Goal: Use online tool/utility: Utilize a website feature to perform a specific function

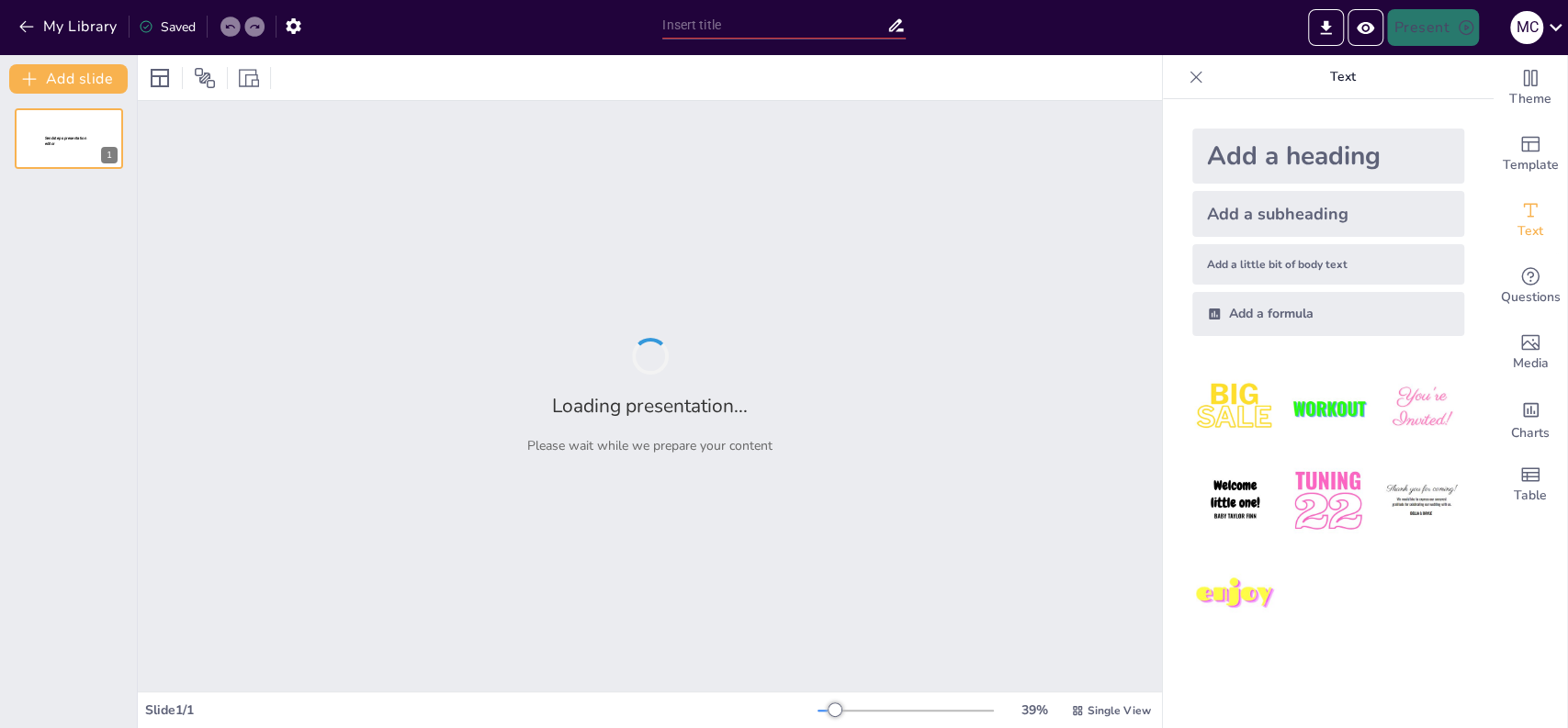
type input "test"
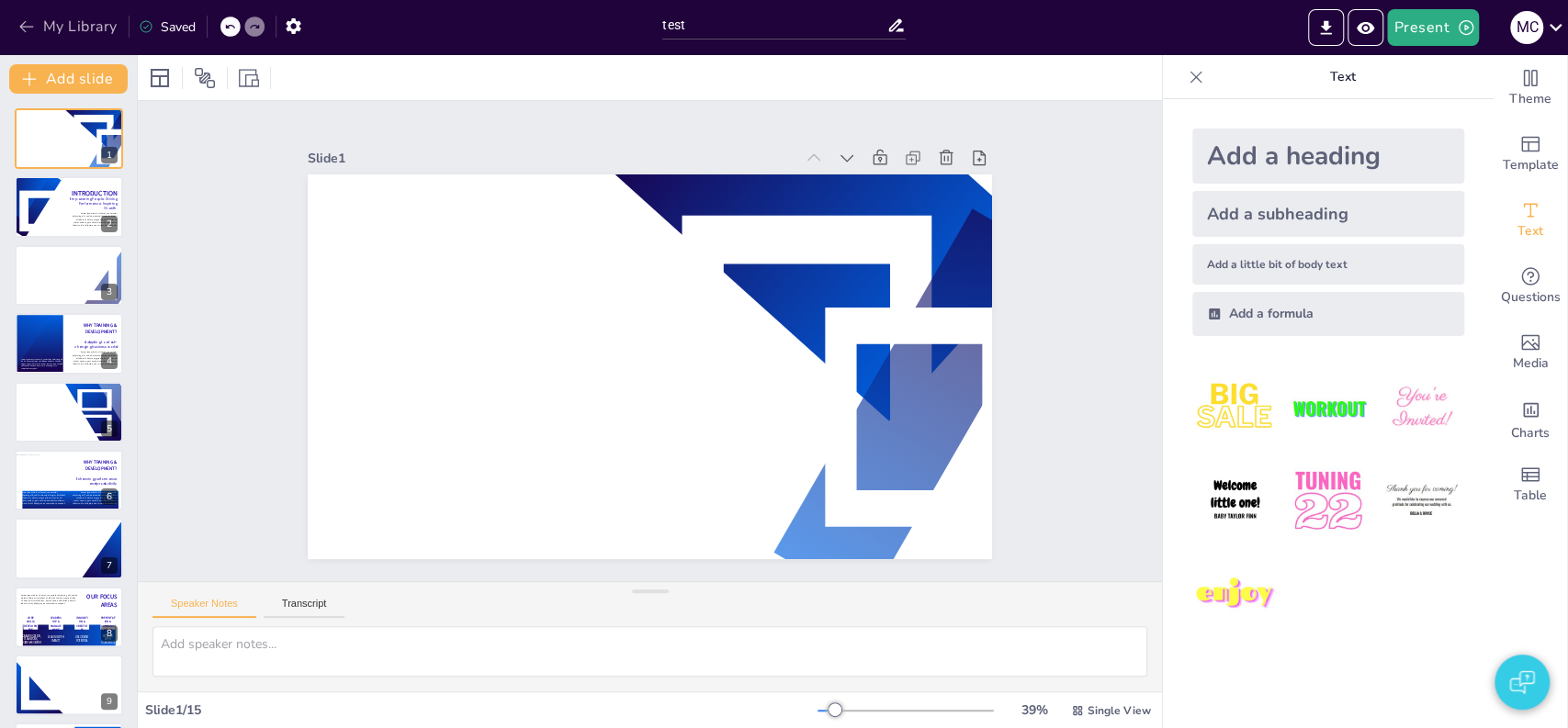
click at [90, 23] on button "My Library" at bounding box center [70, 26] width 111 height 29
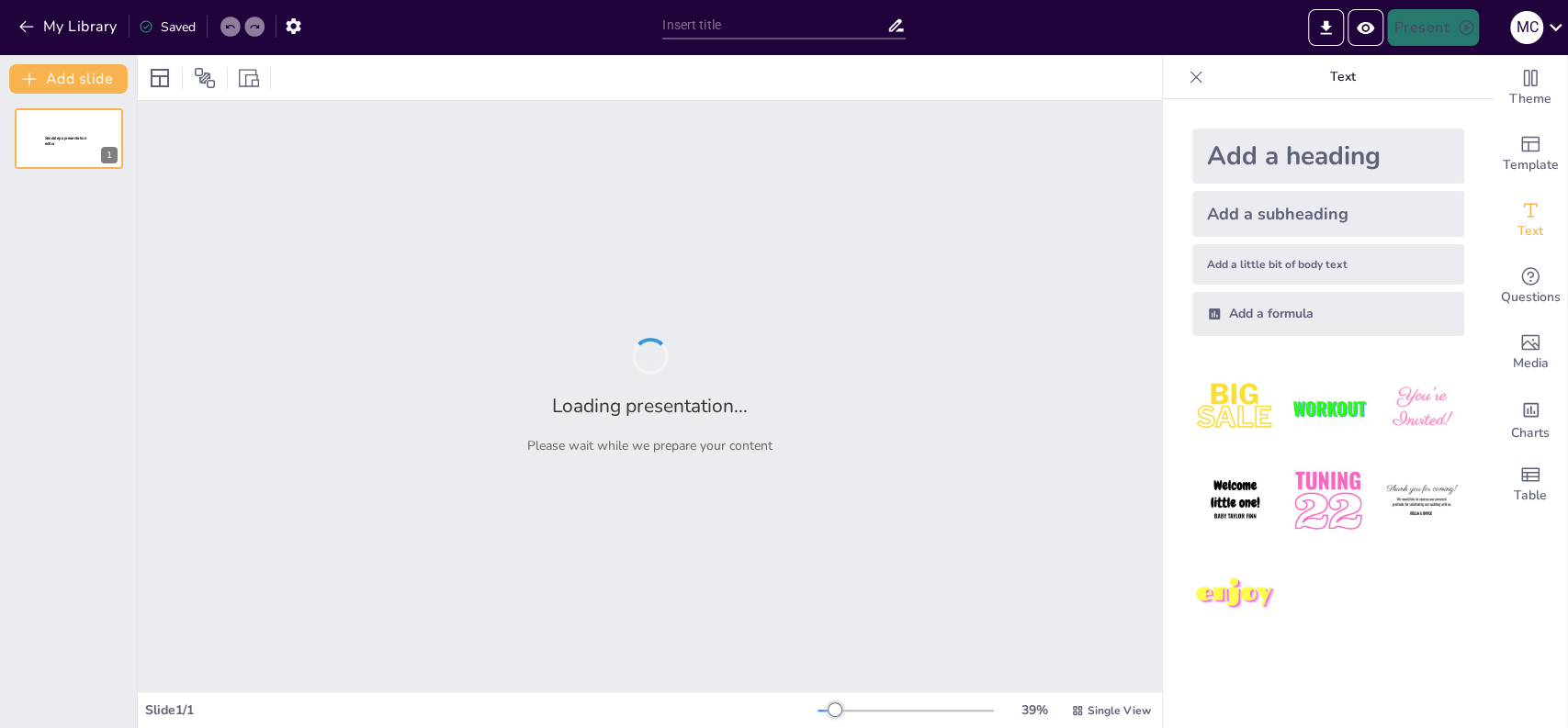
type input "test"
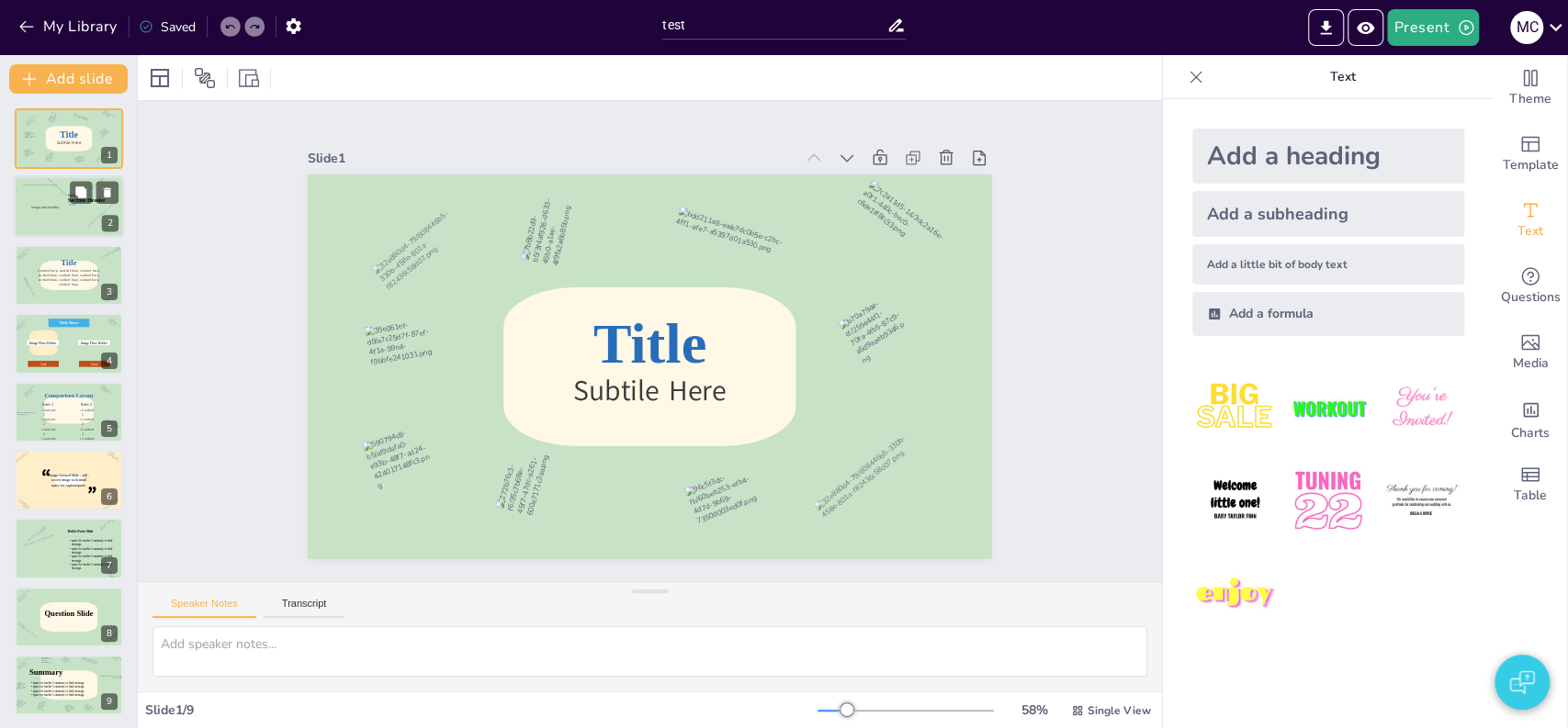
click at [87, 211] on div at bounding box center [69, 207] width 110 height 62
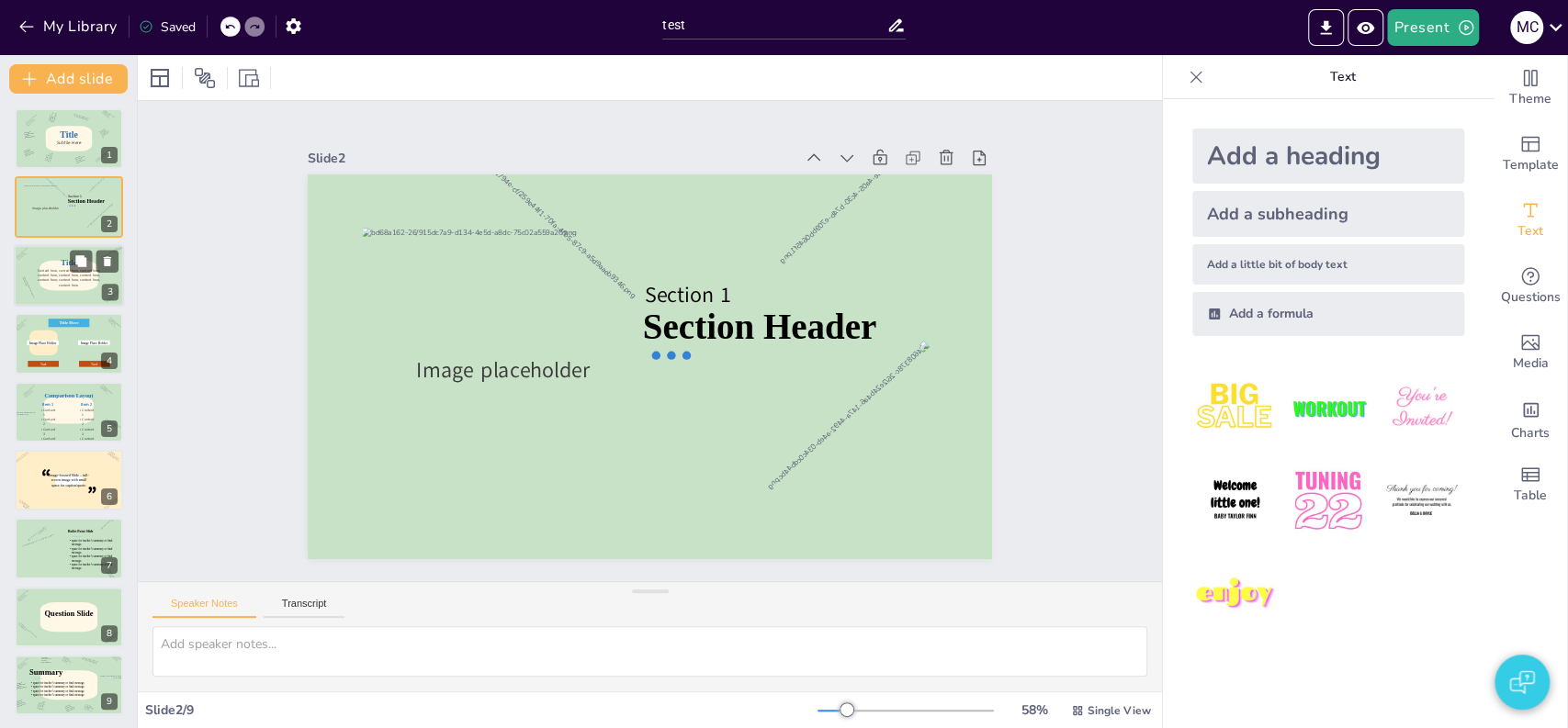
click at [70, 296] on icon at bounding box center [68, 275] width 97 height 50
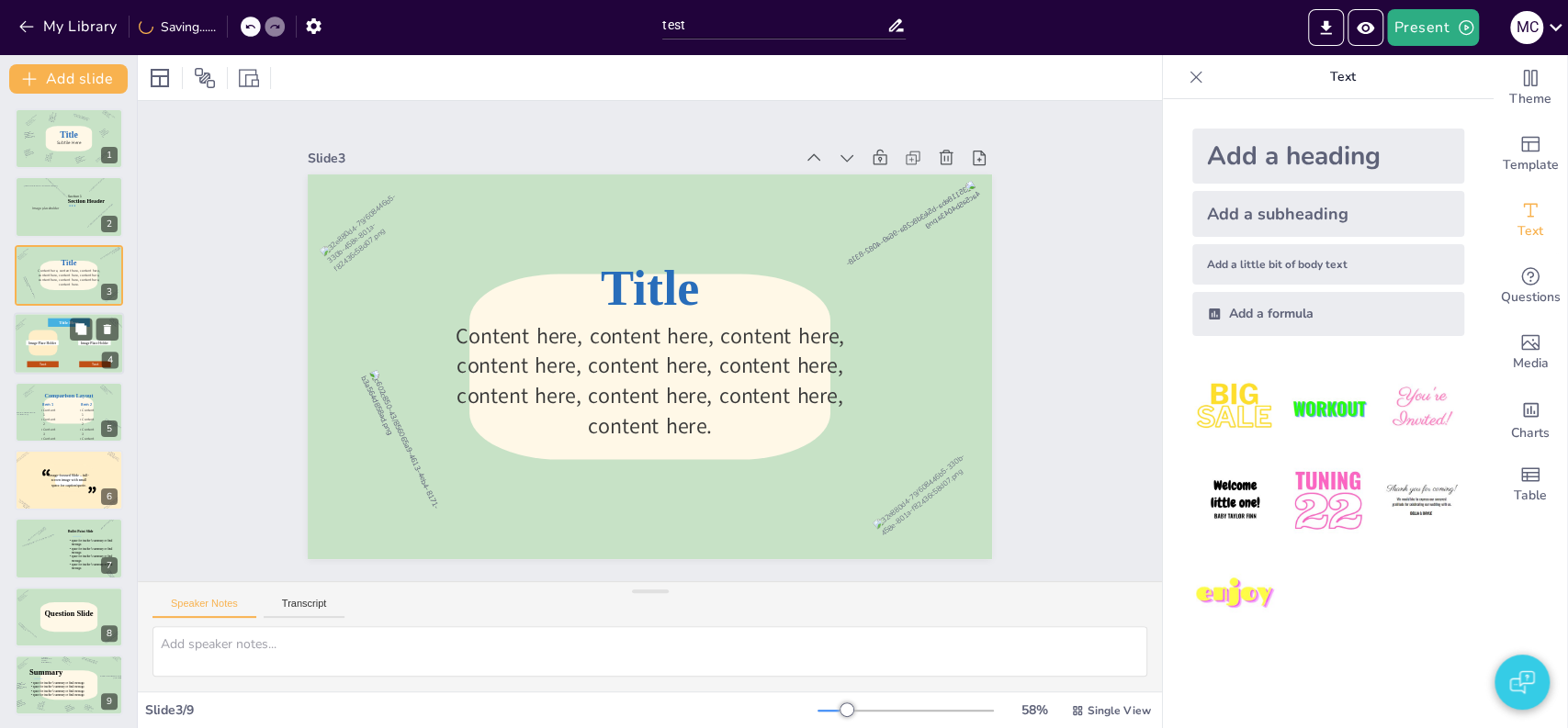
click at [70, 370] on div at bounding box center [69, 346] width 112 height 74
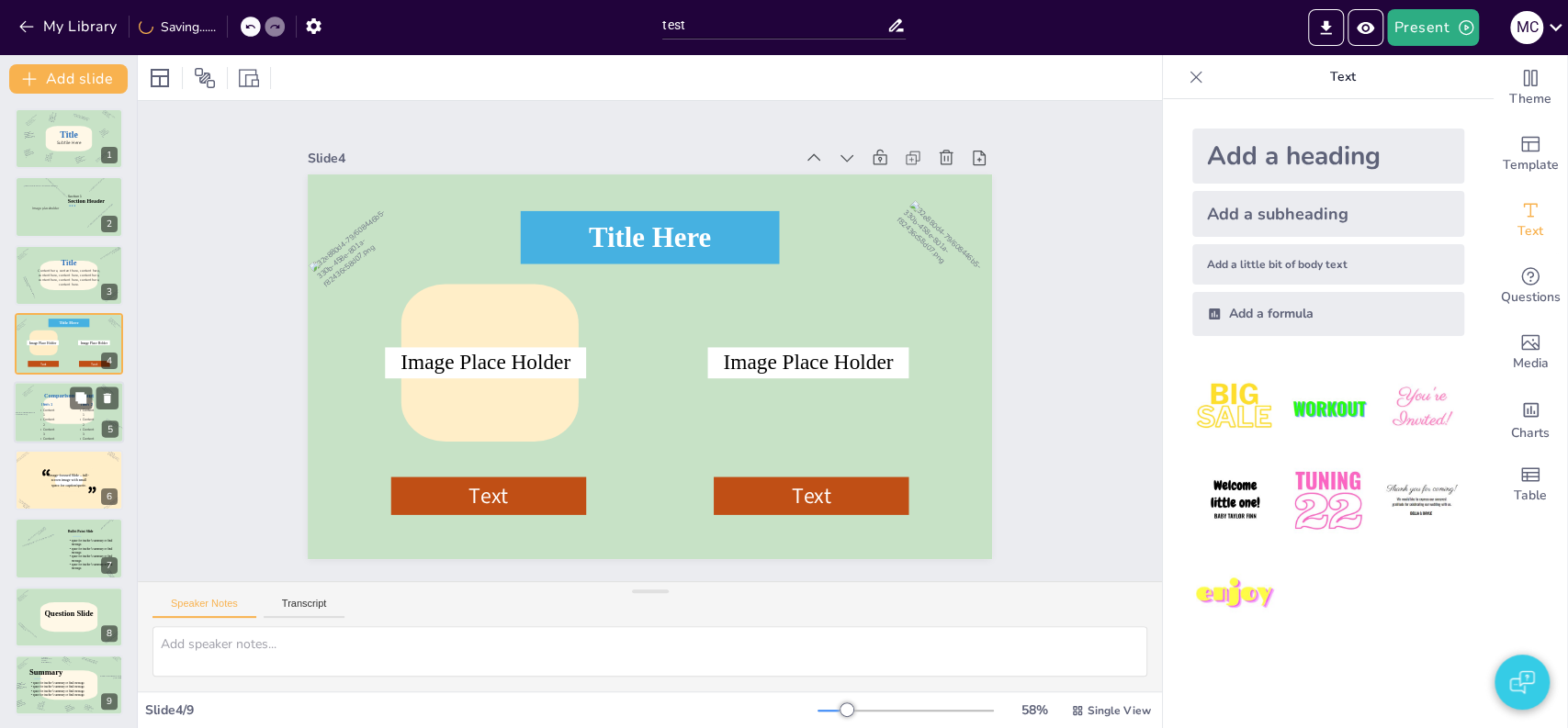
click at [61, 425] on icon at bounding box center [68, 410] width 84 height 46
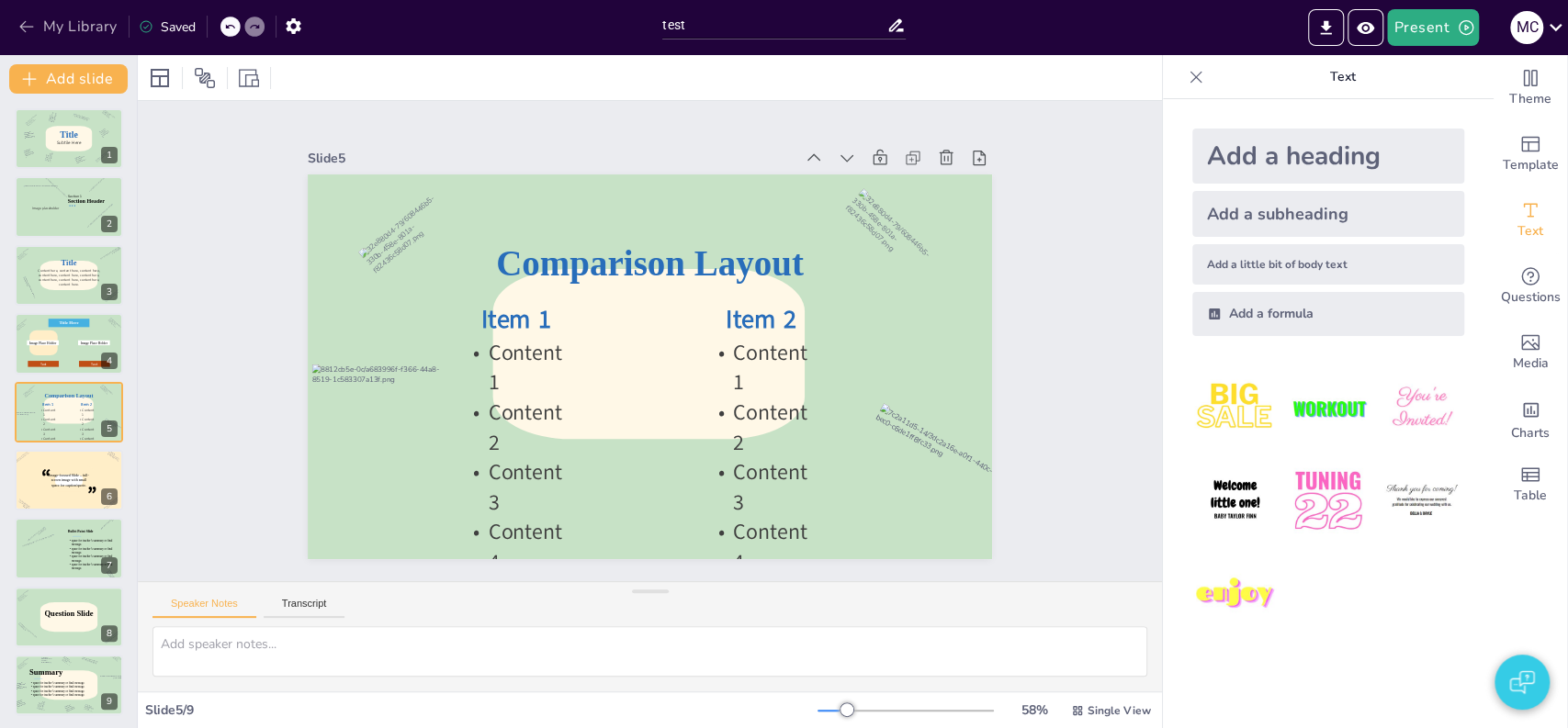
click at [64, 34] on button "My Library" at bounding box center [70, 26] width 111 height 29
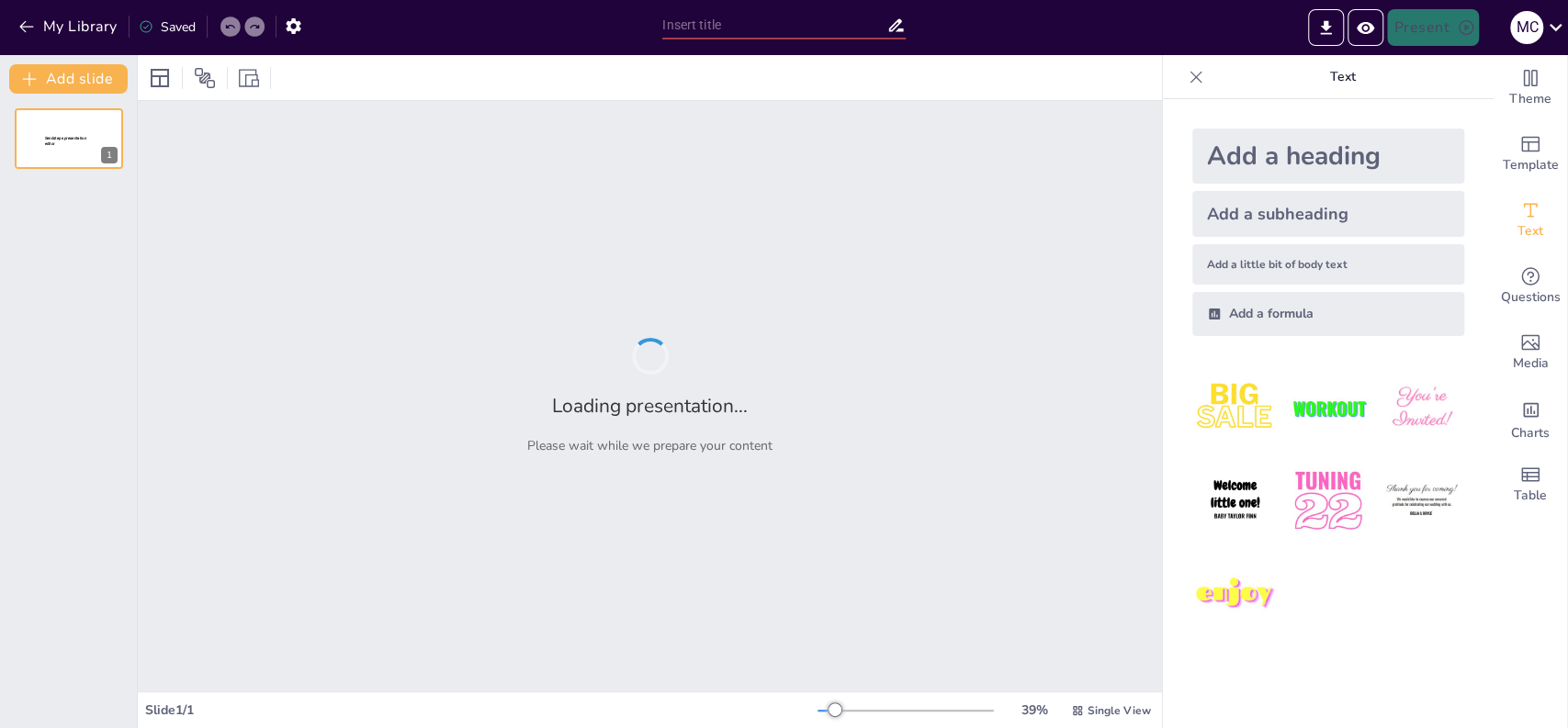
type input "test"
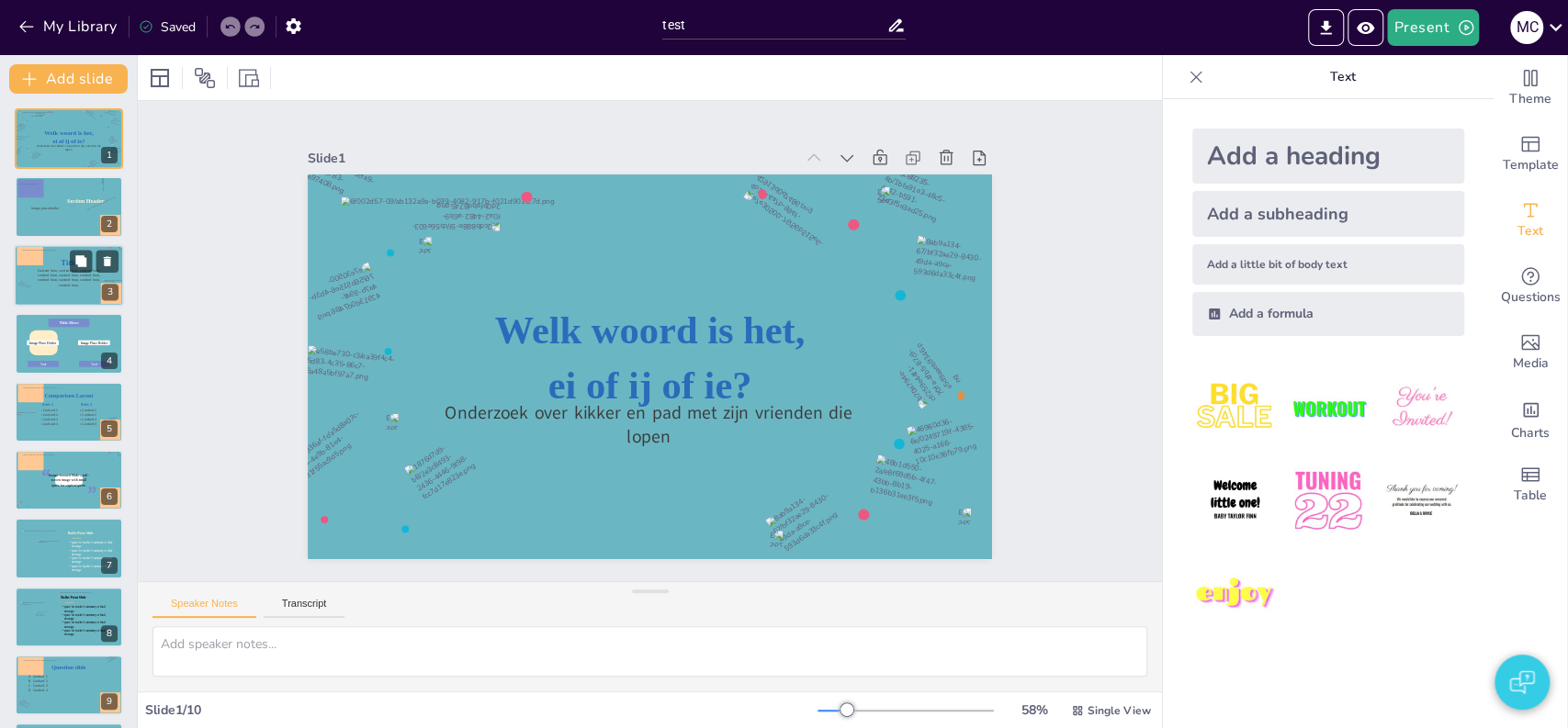
click at [62, 274] on icon at bounding box center [69, 275] width 72 height 14
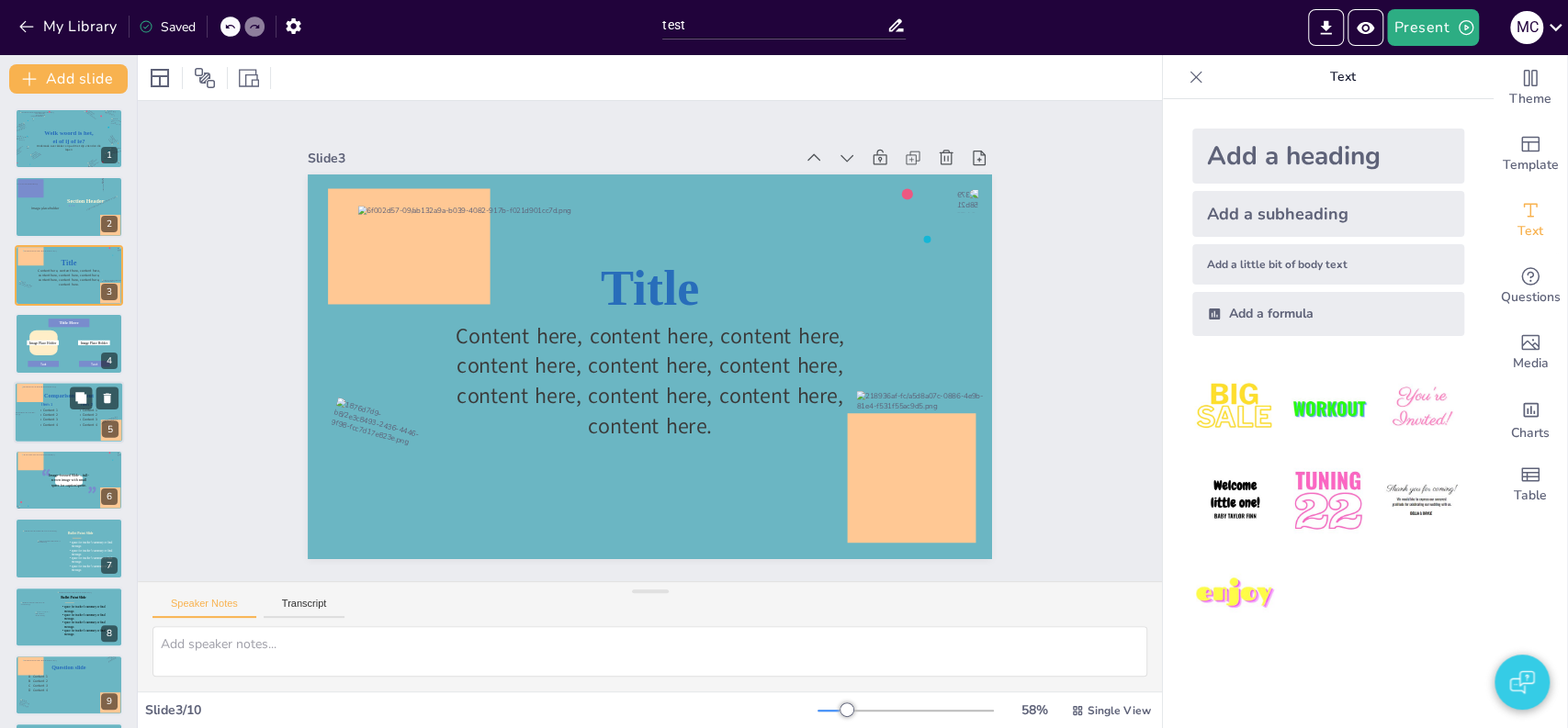
click at [55, 419] on icon at bounding box center [52, 416] width 27 height 18
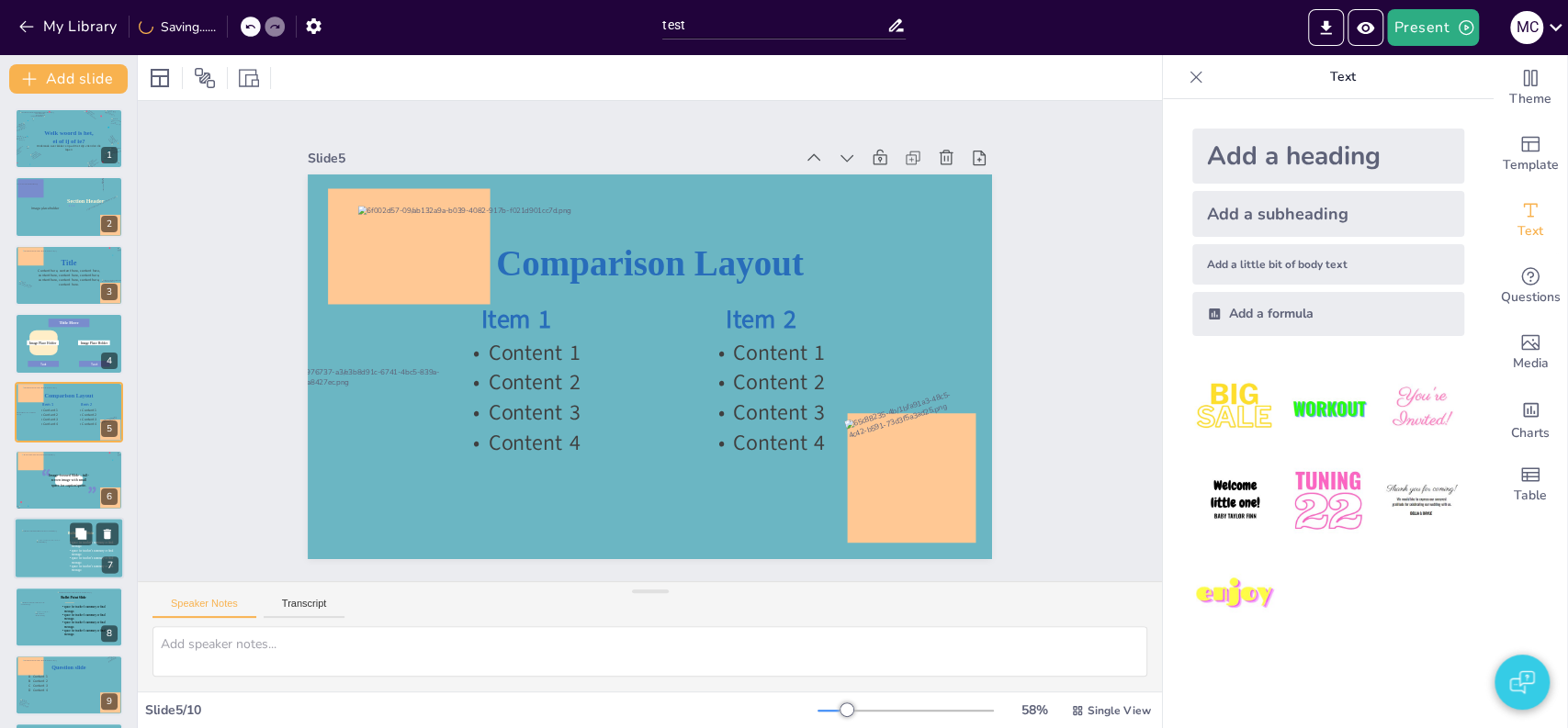
click at [59, 535] on div at bounding box center [69, 549] width 110 height 62
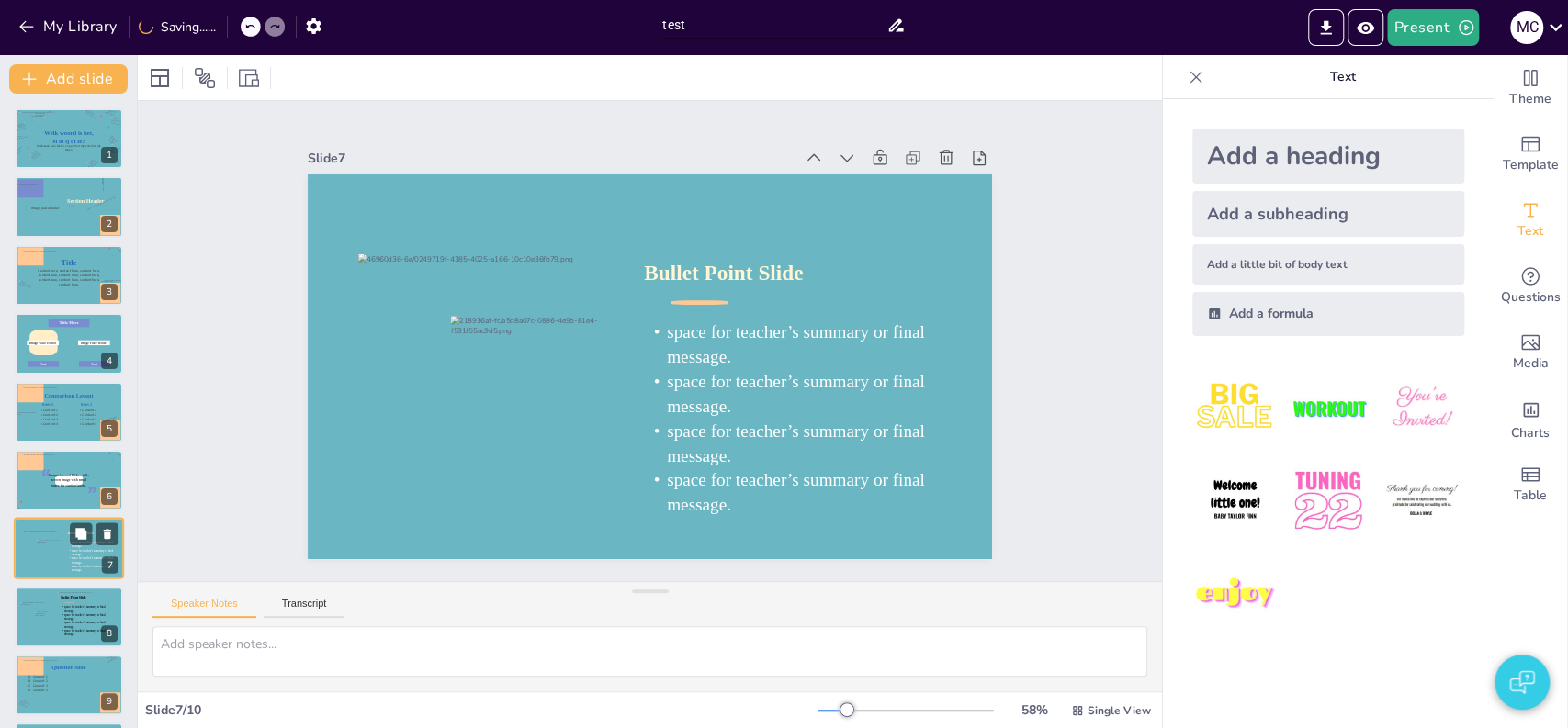
scroll to position [71, 0]
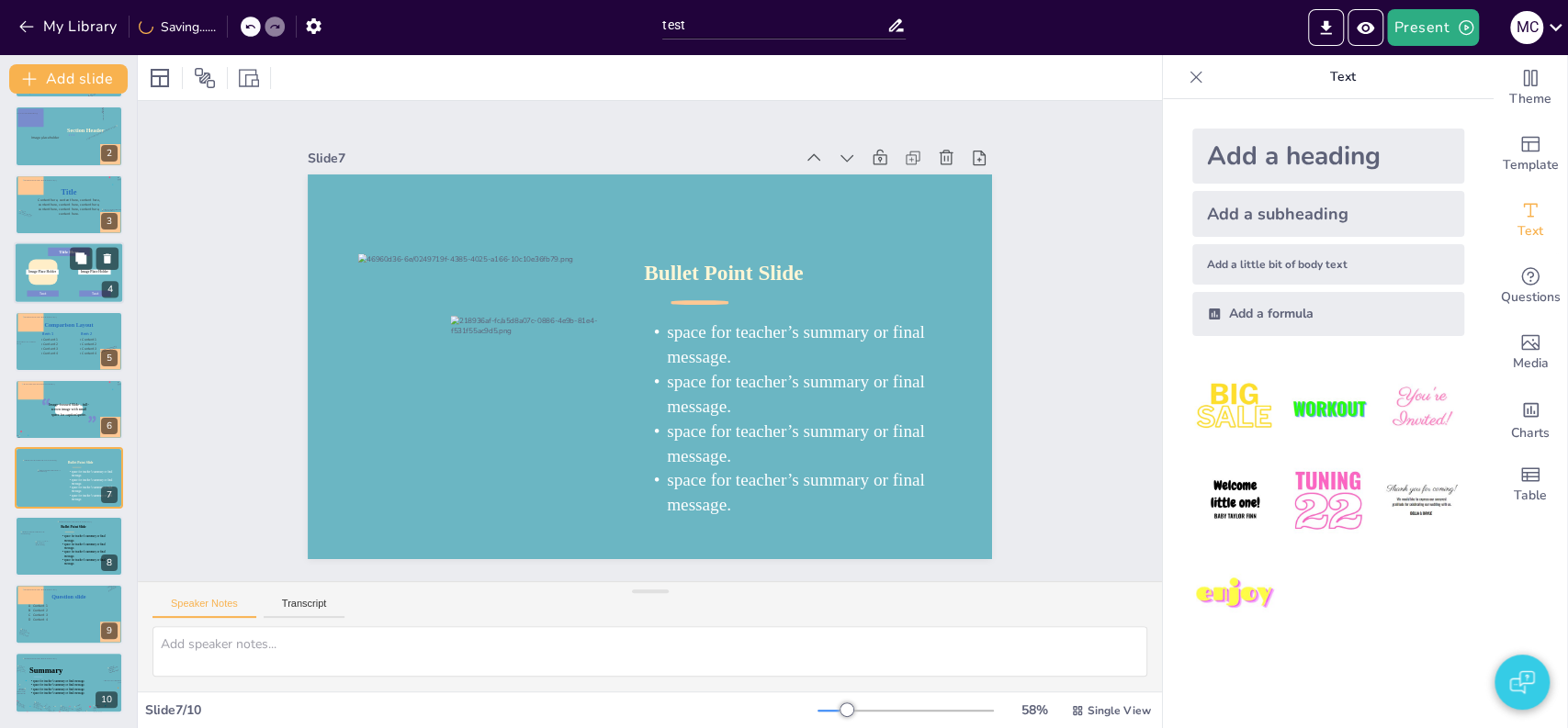
click at [40, 277] on div at bounding box center [43, 271] width 52 height 52
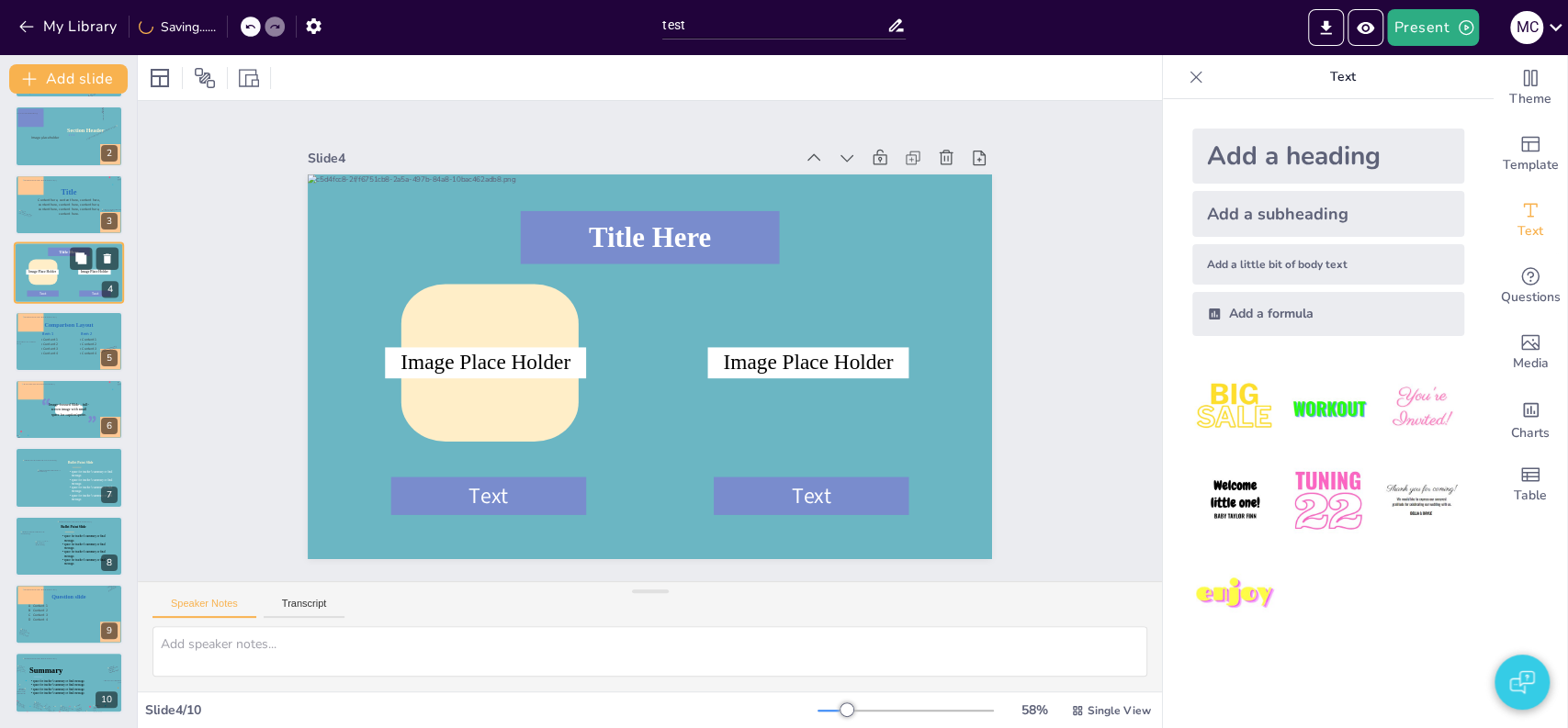
scroll to position [0, 0]
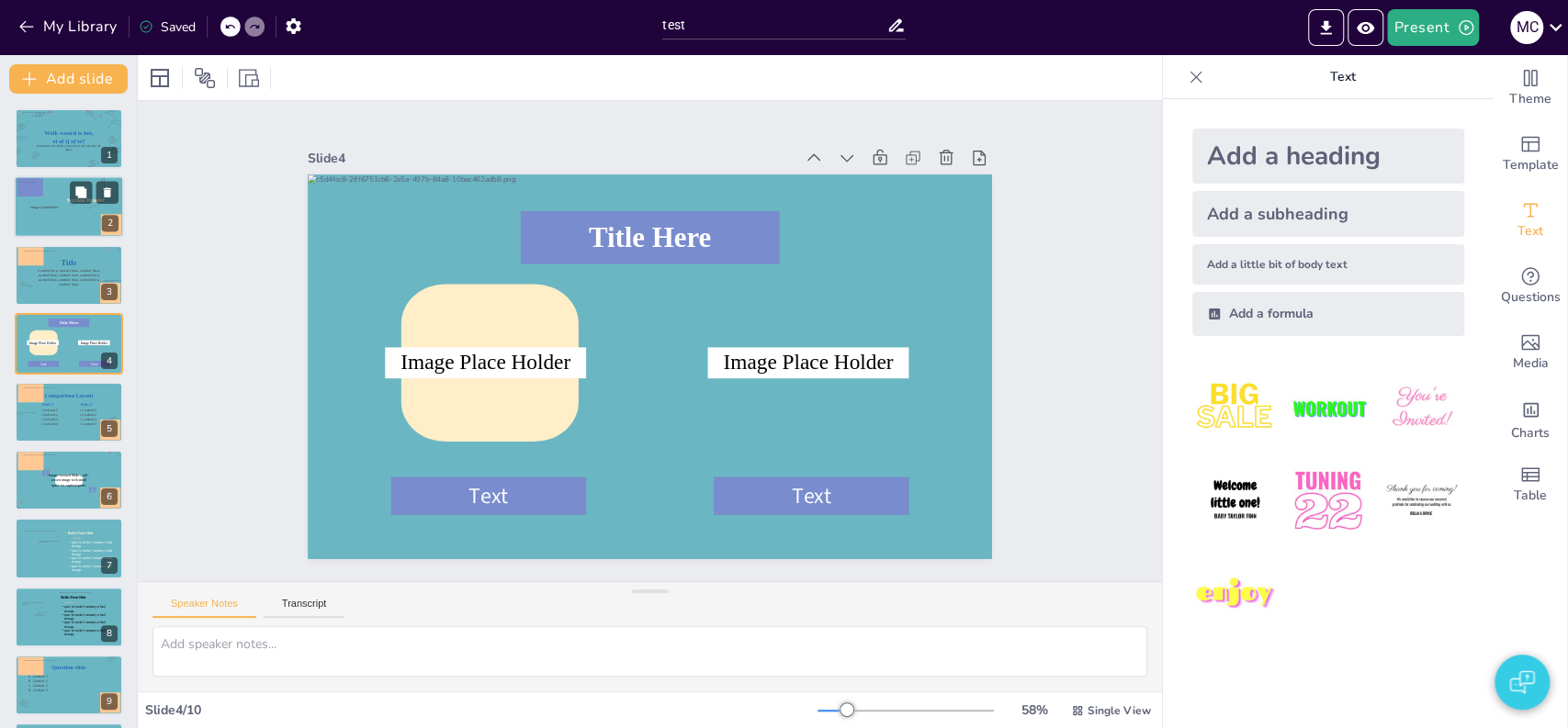
click at [58, 194] on div at bounding box center [44, 207] width 45 height 45
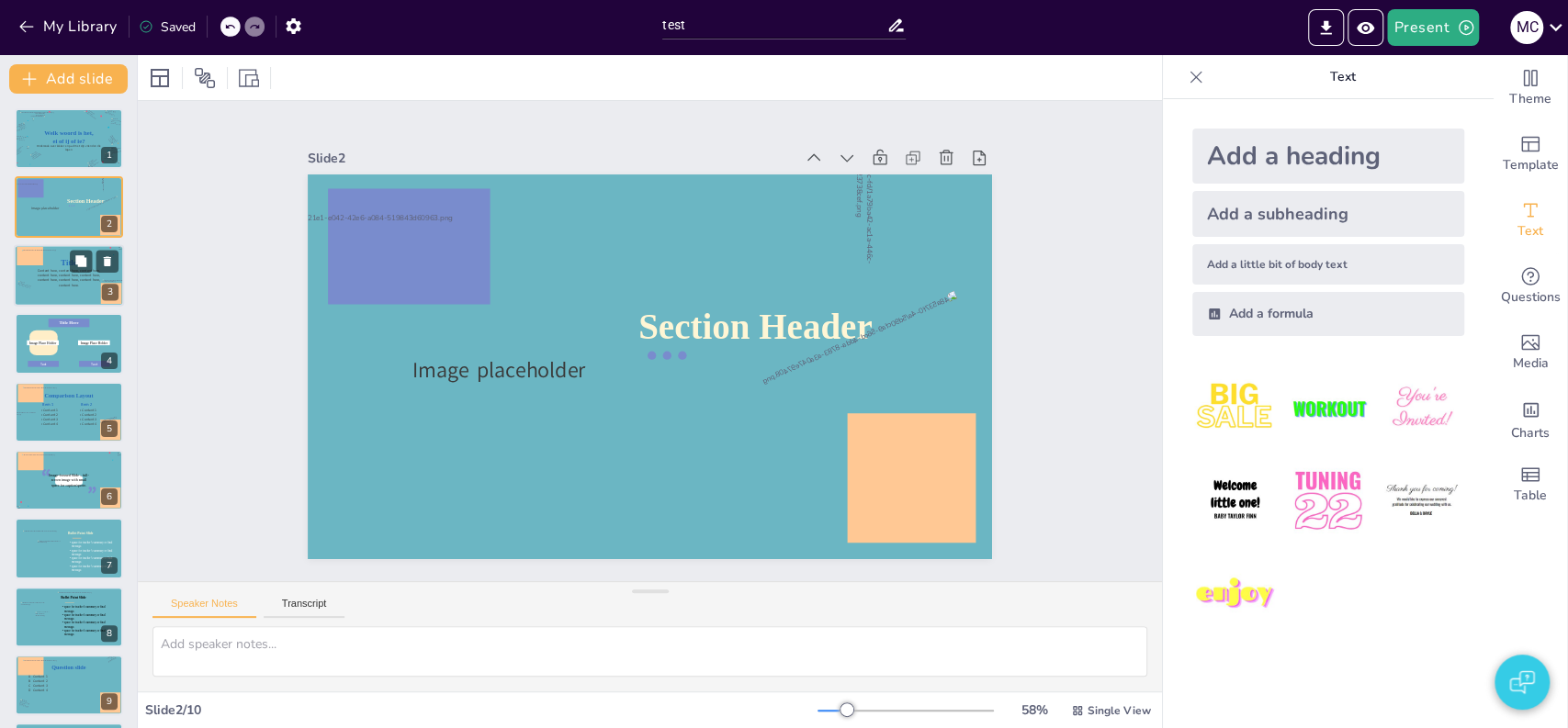
click at [73, 279] on icon at bounding box center [69, 275] width 72 height 14
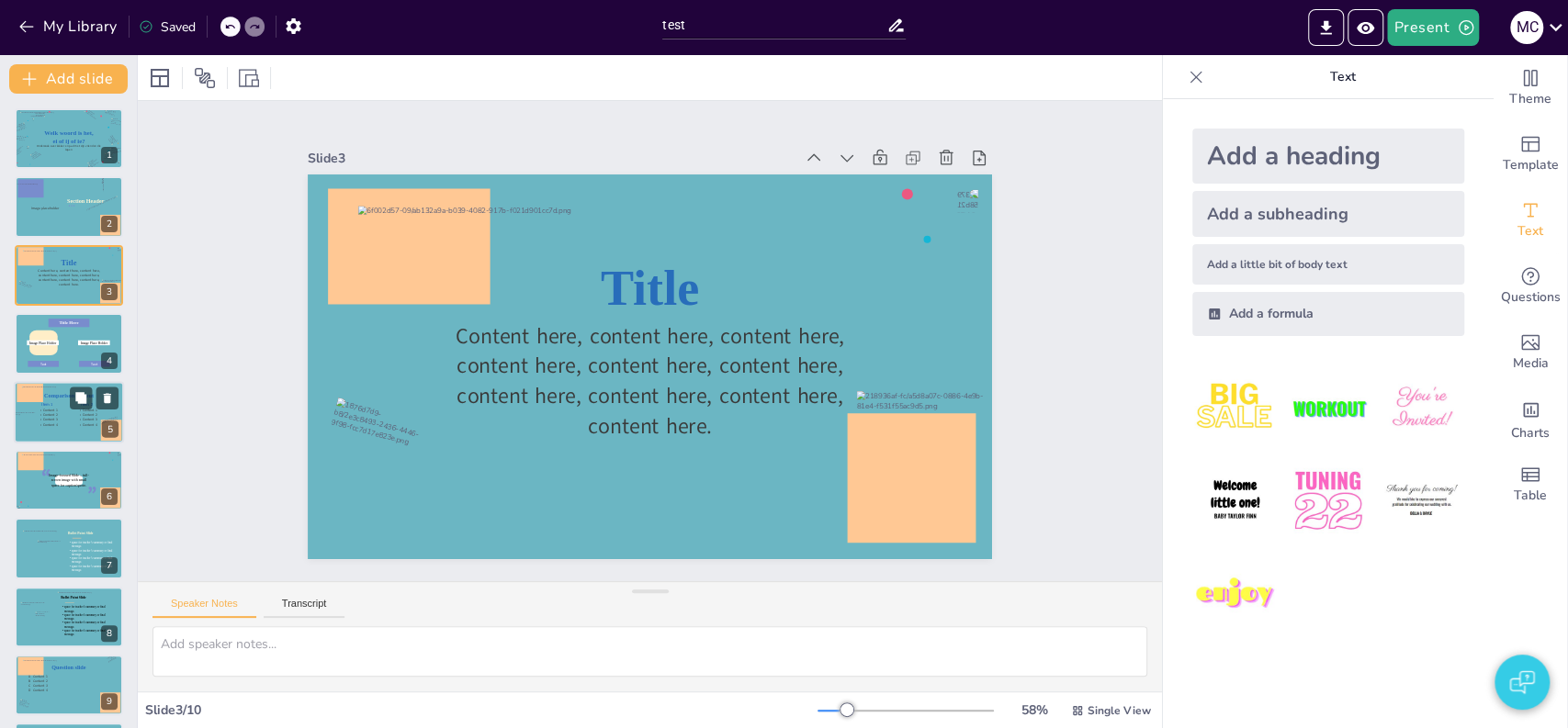
click at [74, 419] on div at bounding box center [69, 413] width 94 height 53
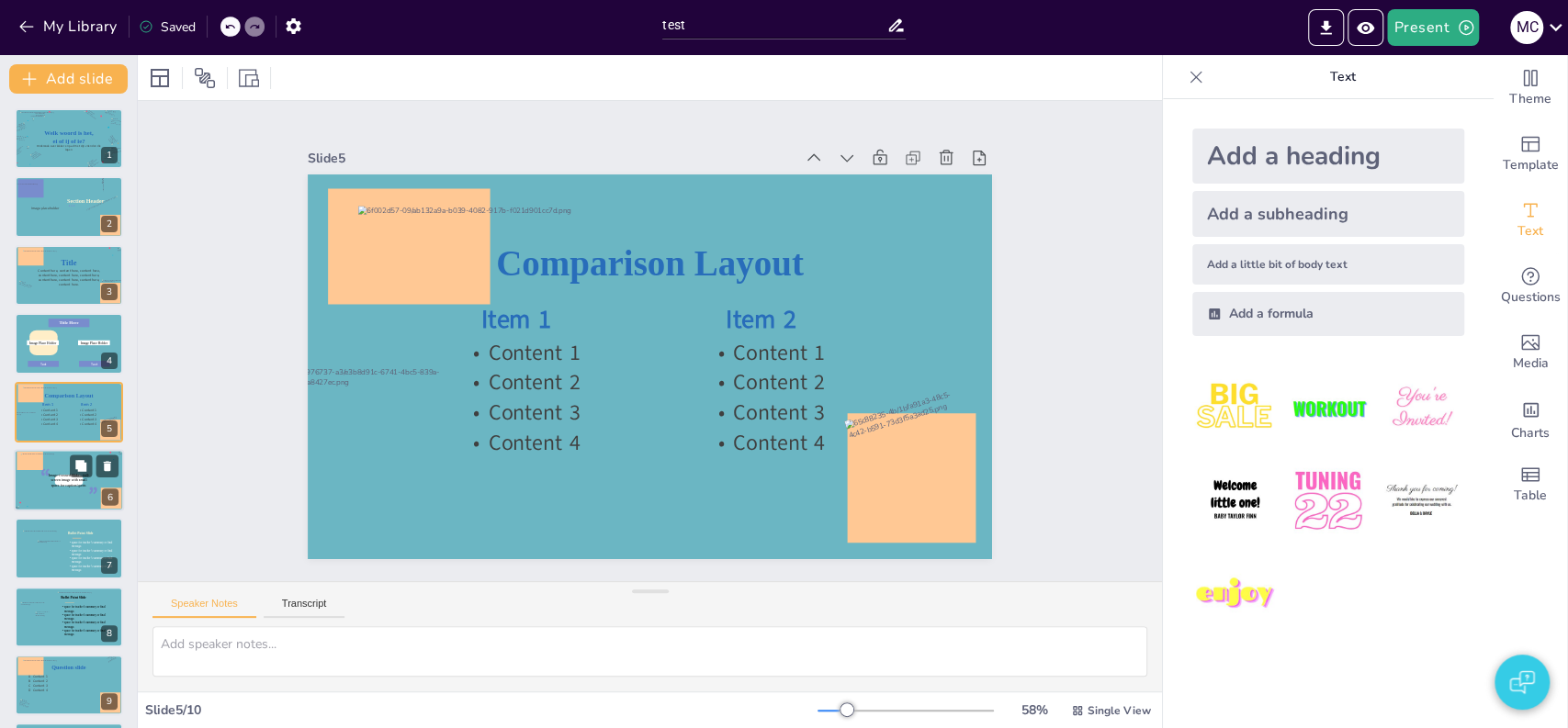
click at [81, 501] on div at bounding box center [68, 481] width 96 height 55
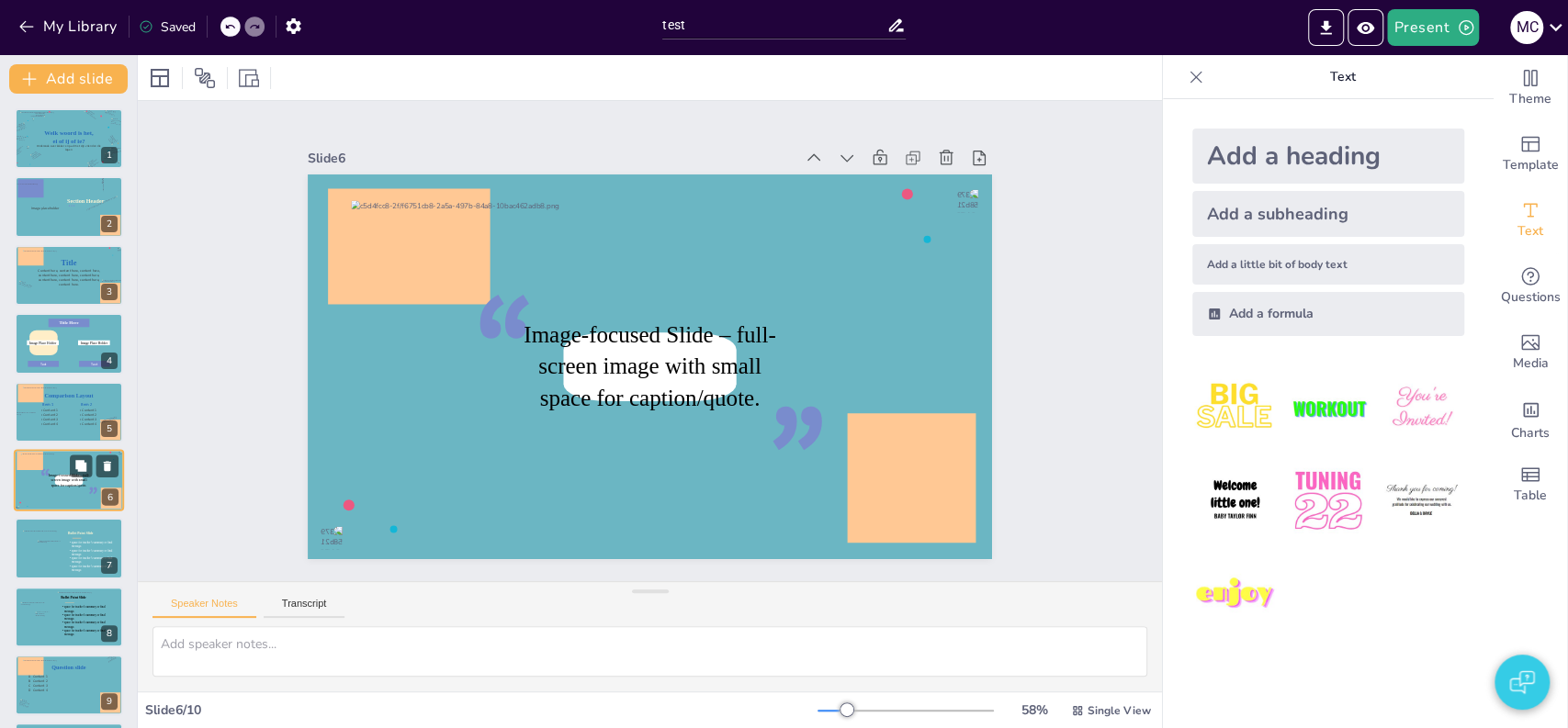
scroll to position [69, 0]
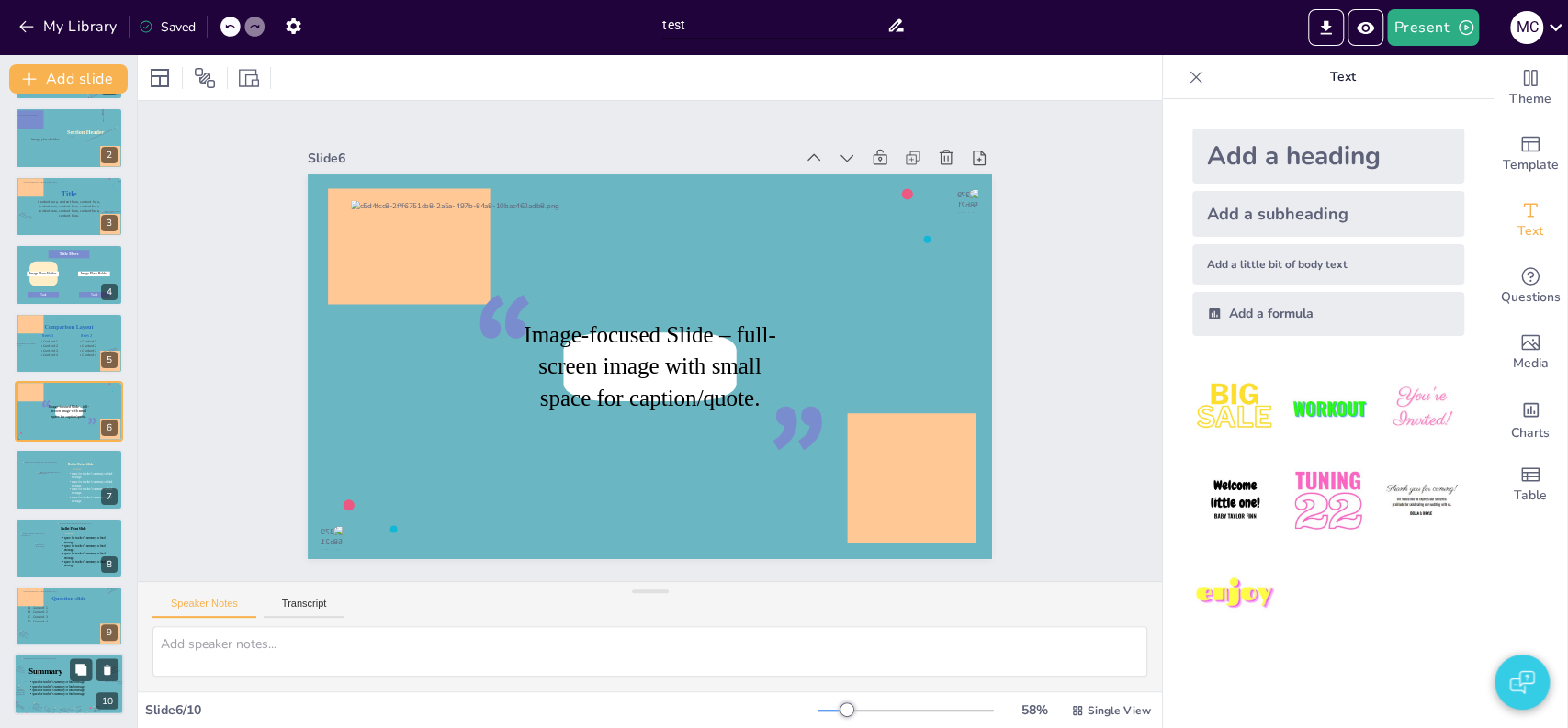
click at [65, 672] on icon at bounding box center [46, 671] width 37 height 11
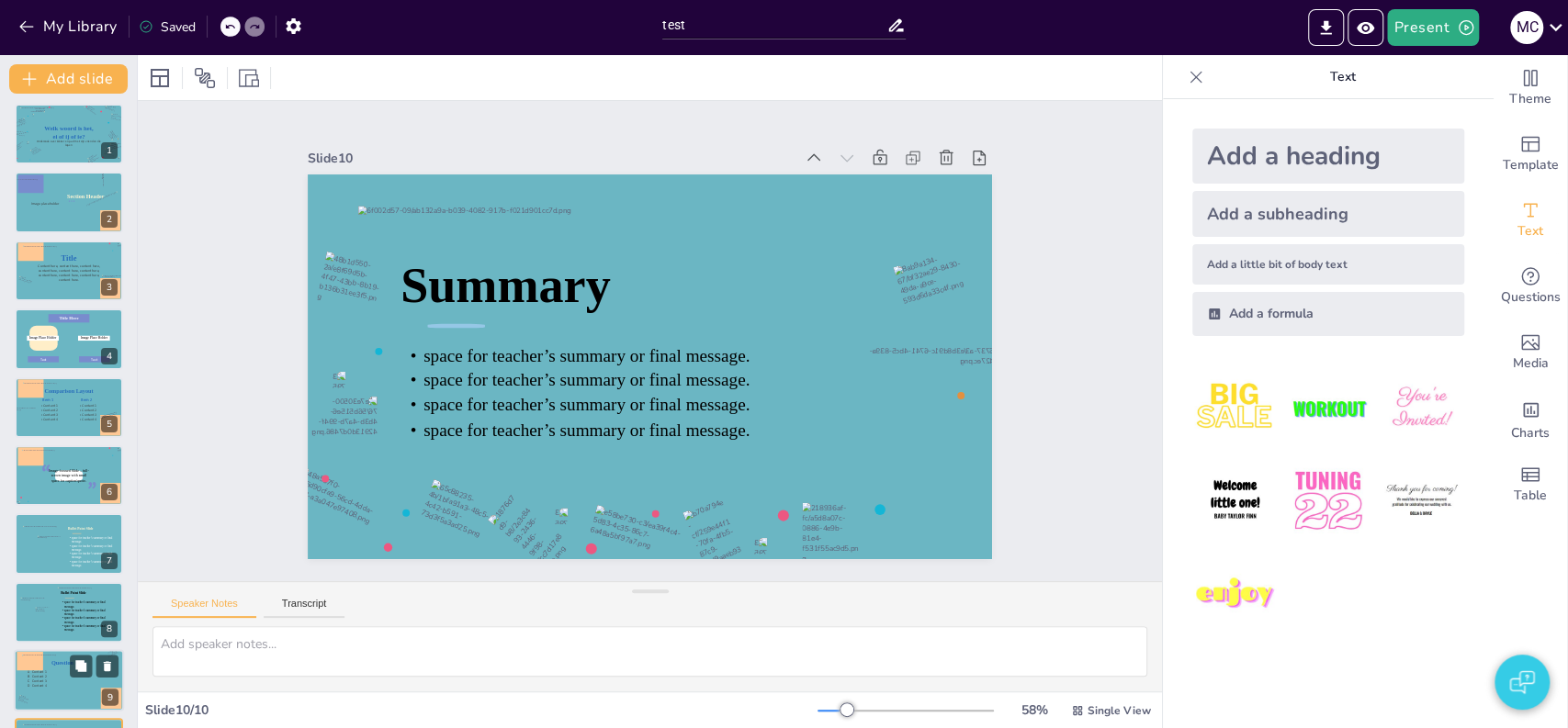
scroll to position [0, 0]
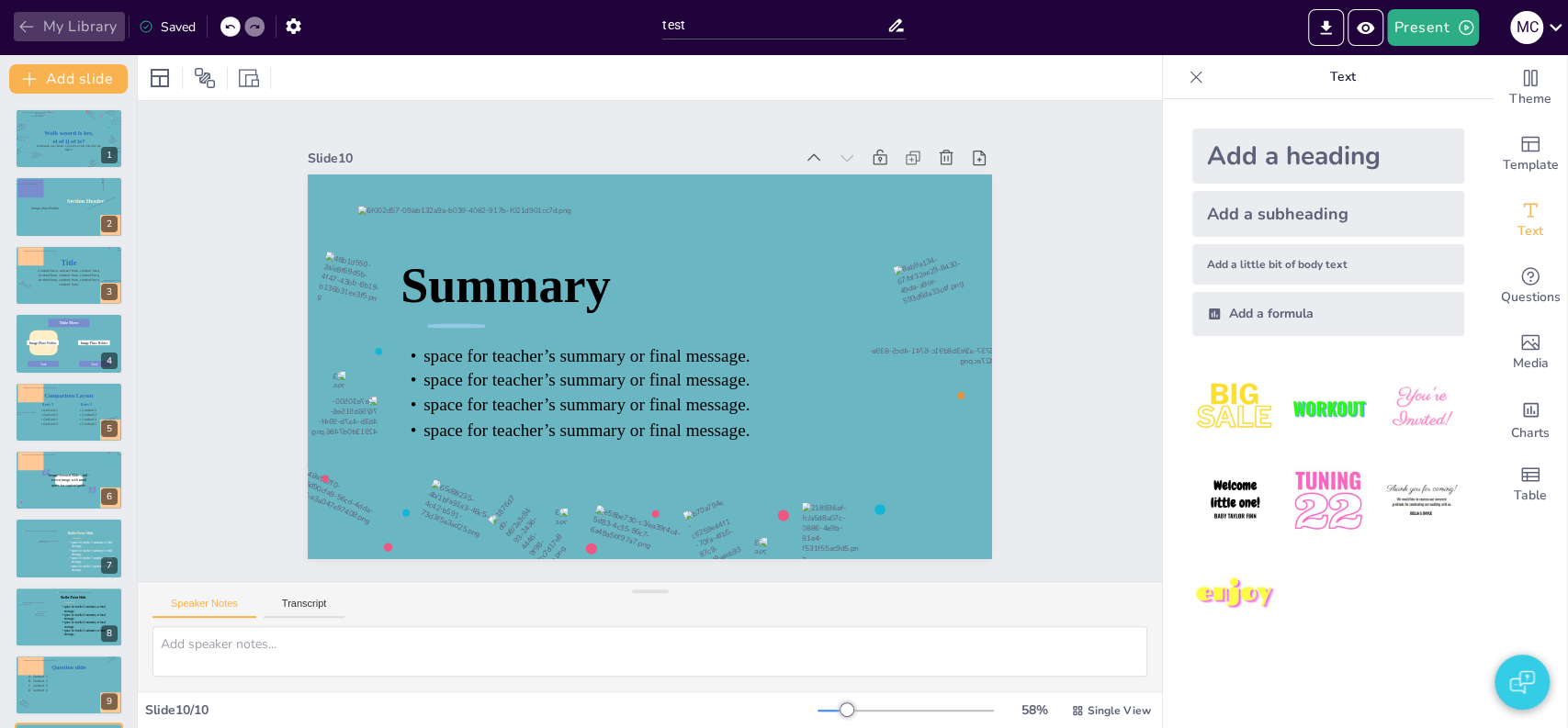
click at [100, 40] on button "My Library" at bounding box center [70, 26] width 111 height 29
